Goal: Use online tool/utility: Utilize a website feature to perform a specific function

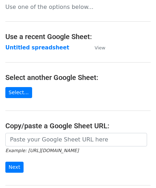
scroll to position [93, 0]
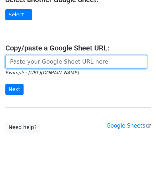
click at [34, 61] on input "url" at bounding box center [75, 62] width 141 height 14
paste input "[URL][DOMAIN_NAME]"
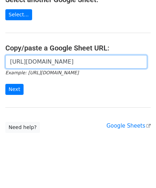
scroll to position [0, 160]
type input "[URL][DOMAIN_NAME]"
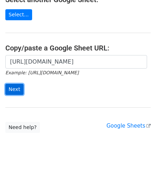
click at [14, 86] on input "Next" at bounding box center [14, 89] width 18 height 11
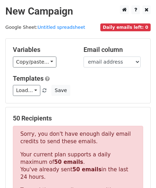
scroll to position [240, 0]
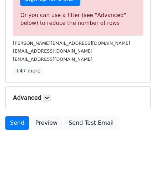
click at [52, 98] on h5 "Advanced" at bounding box center [78, 98] width 130 height 8
click at [46, 96] on icon at bounding box center [47, 98] width 4 height 4
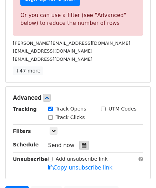
click at [79, 141] on div at bounding box center [84, 145] width 10 height 9
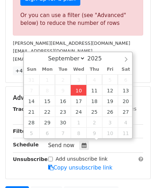
type input "[DATE] 12:00"
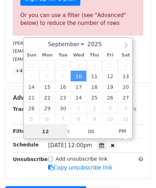
scroll to position [0, 0]
paste input "6"
type input "6"
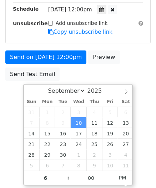
type input "2025-09-10 18:00"
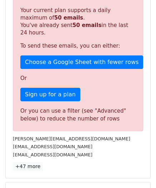
scroll to position [327, 0]
